Goal: Contribute content: Contribute content

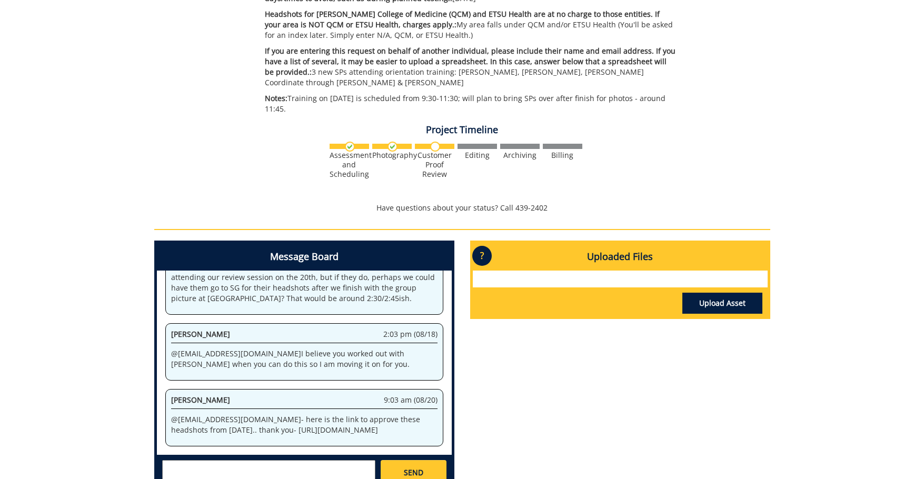
scroll to position [368, 0]
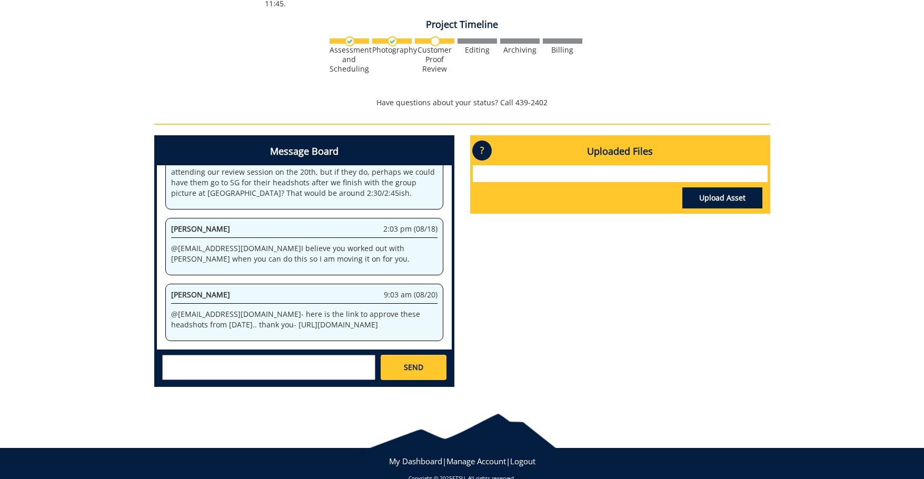
click at [378, 325] on p "@ [EMAIL_ADDRESS][DOMAIN_NAME] - here is the link to approve these headshots fr…" at bounding box center [304, 319] width 266 height 21
drag, startPoint x: 374, startPoint y: 324, endPoint x: 250, endPoint y: 302, distance: 126.8
click at [250, 309] on p "@ [EMAIL_ADDRESS][DOMAIN_NAME] - here is the link to approve these headshots fr…" at bounding box center [304, 319] width 266 height 21
copy p "[URL][DOMAIN_NAME]"
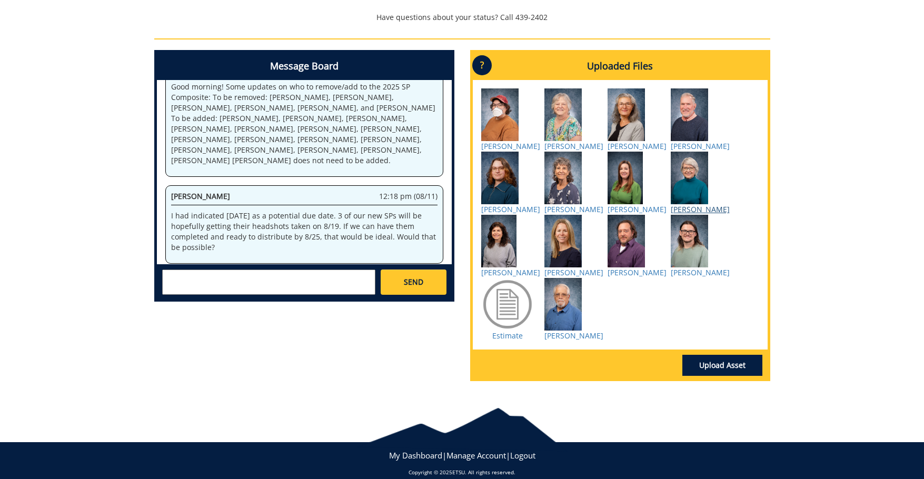
scroll to position [518, 0]
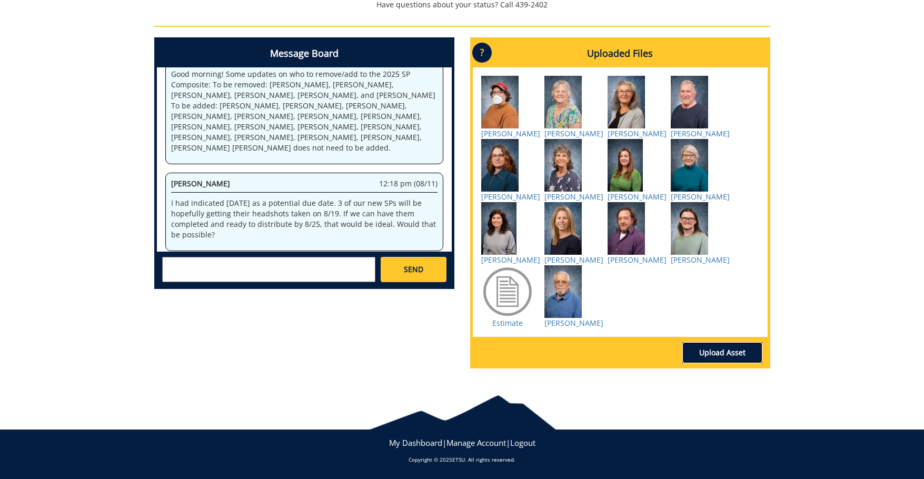
click at [727, 352] on link "Upload Asset" at bounding box center [722, 352] width 80 height 21
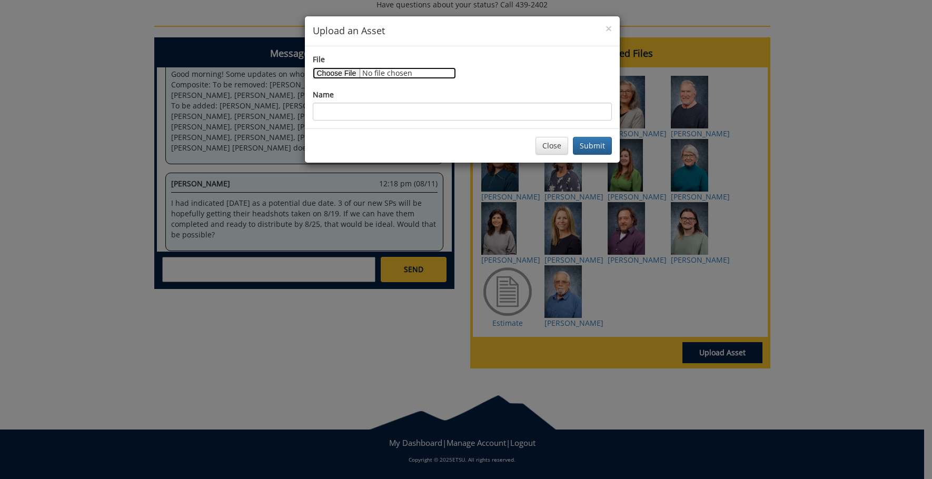
click at [346, 75] on input "File" at bounding box center [384, 73] width 143 height 12
type input "C:\fakepath\Haub, Gregg.jpg"
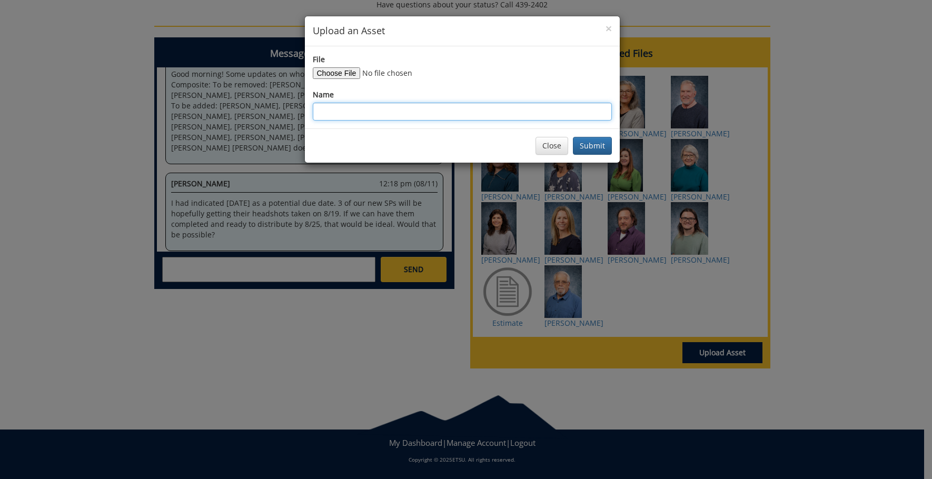
click at [448, 114] on input "Name" at bounding box center [462, 112] width 299 height 18
type input "Gregg Haub"
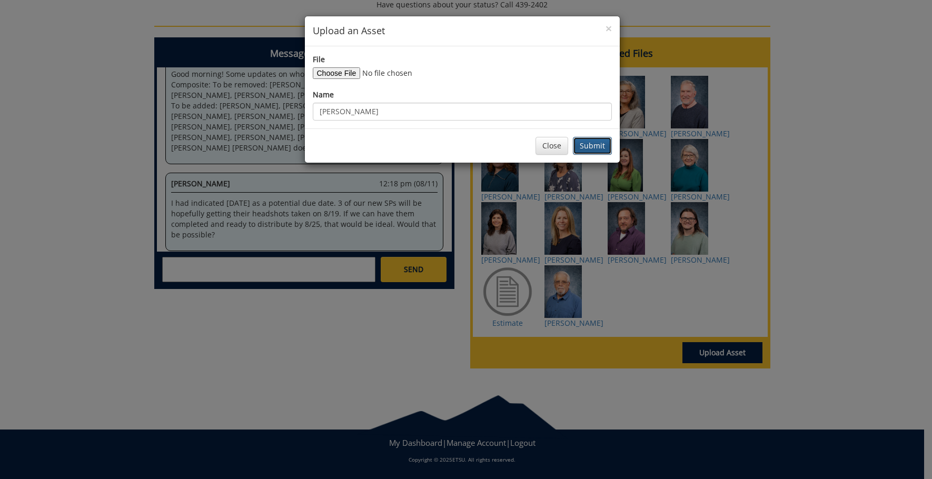
click at [594, 143] on button "Submit" at bounding box center [592, 146] width 39 height 18
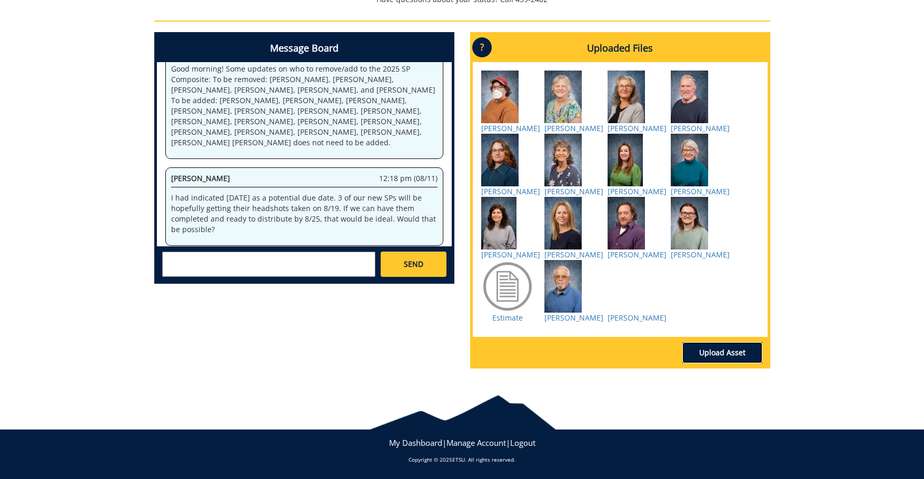
click at [722, 363] on link "Upload Asset" at bounding box center [722, 352] width 80 height 21
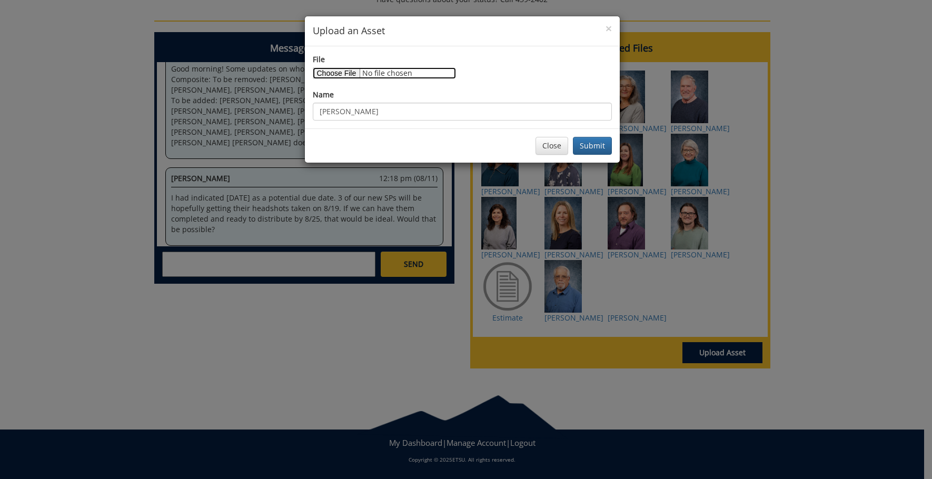
click at [346, 73] on input "File" at bounding box center [384, 73] width 143 height 12
type input "C:\fakepath\Iglesias, Leslie.jpg"
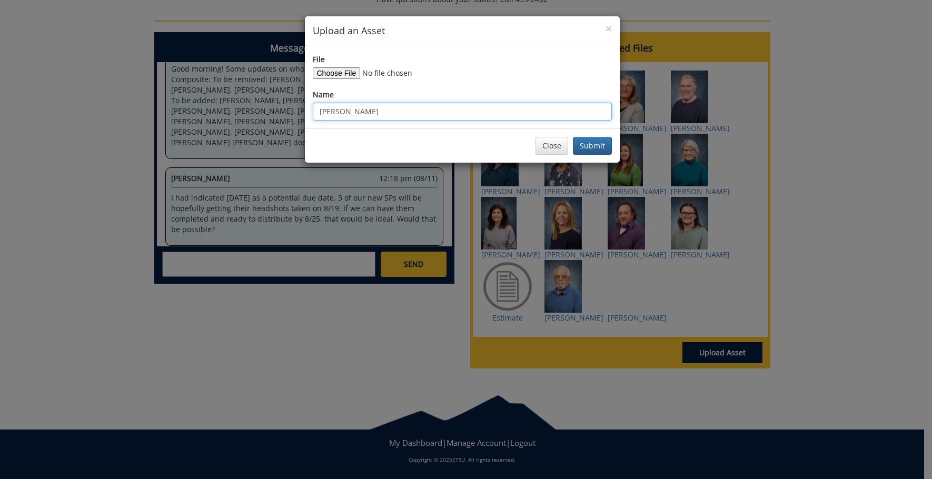
click at [368, 112] on input "Gregg Haub" at bounding box center [462, 112] width 299 height 18
type input "G"
type input "Leslie Iglesias"
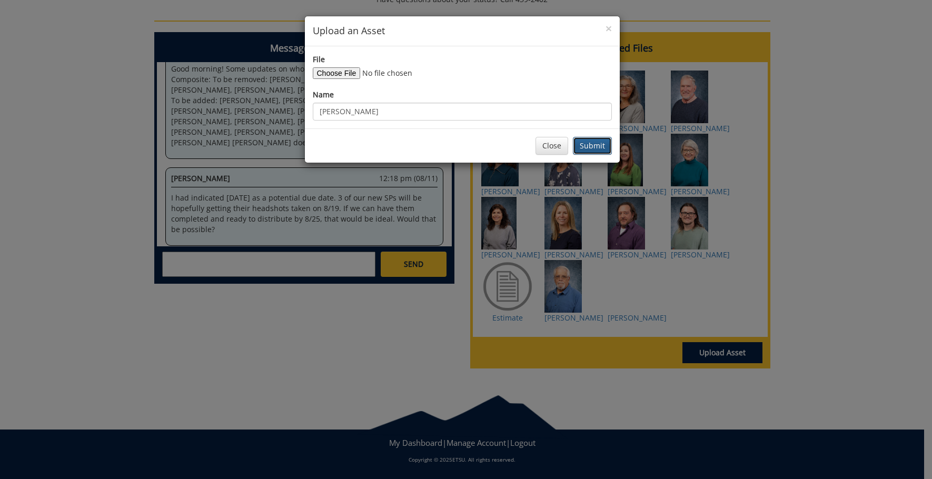
click at [601, 141] on button "Submit" at bounding box center [592, 146] width 39 height 18
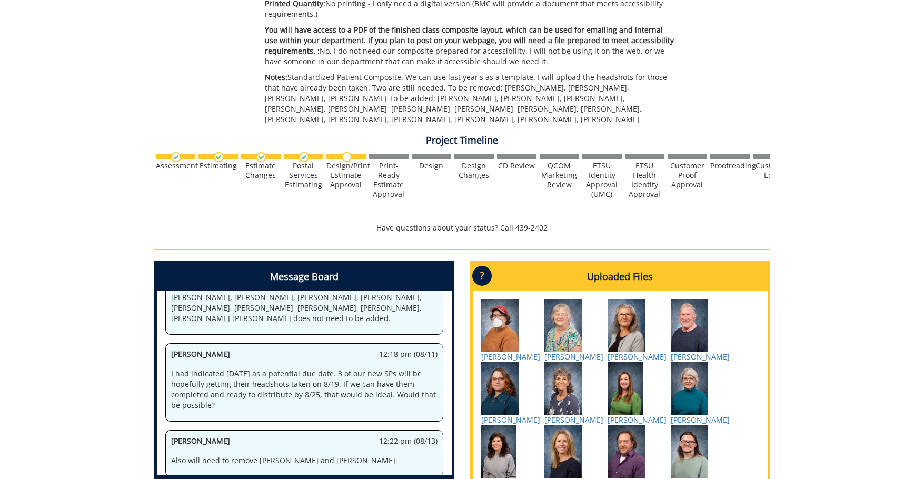
scroll to position [368, 0]
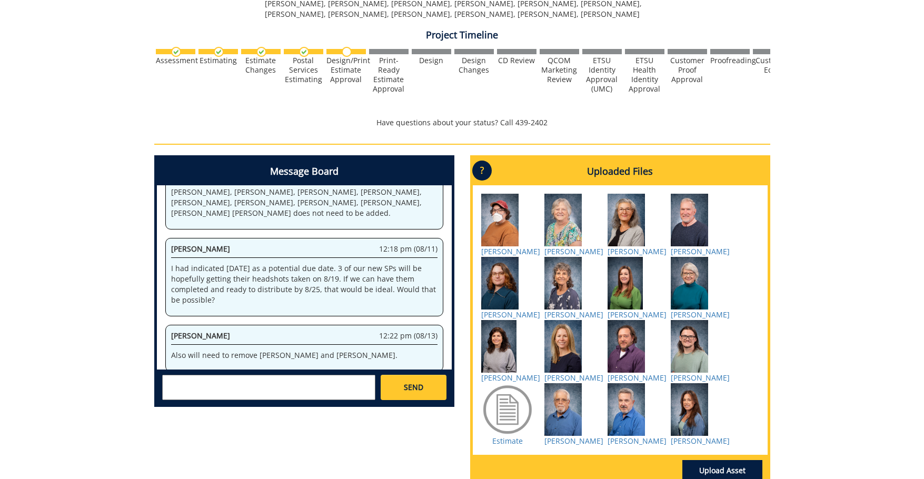
click at [783, 471] on div "260045-A JenniferTasso-Class Composites Digital Only [QCM/AA: Standardized Pati…" at bounding box center [462, 118] width 924 height 754
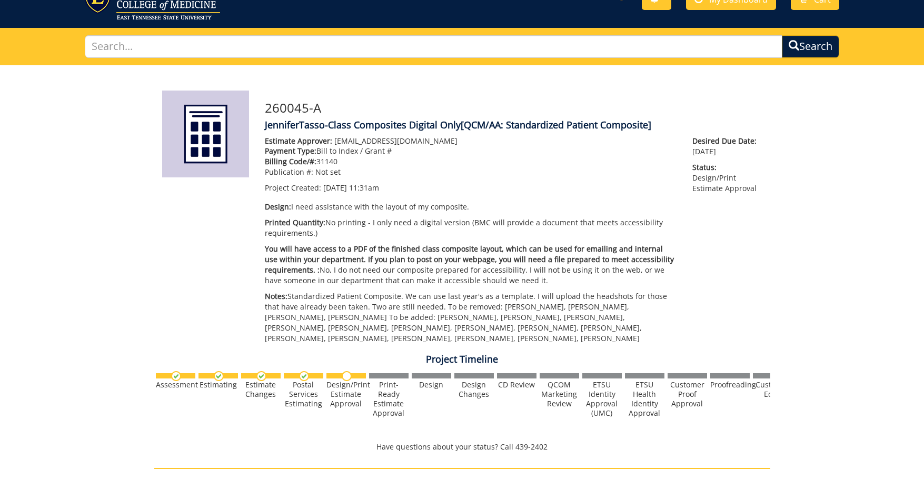
scroll to position [0, 0]
